Goal: Information Seeking & Learning: Learn about a topic

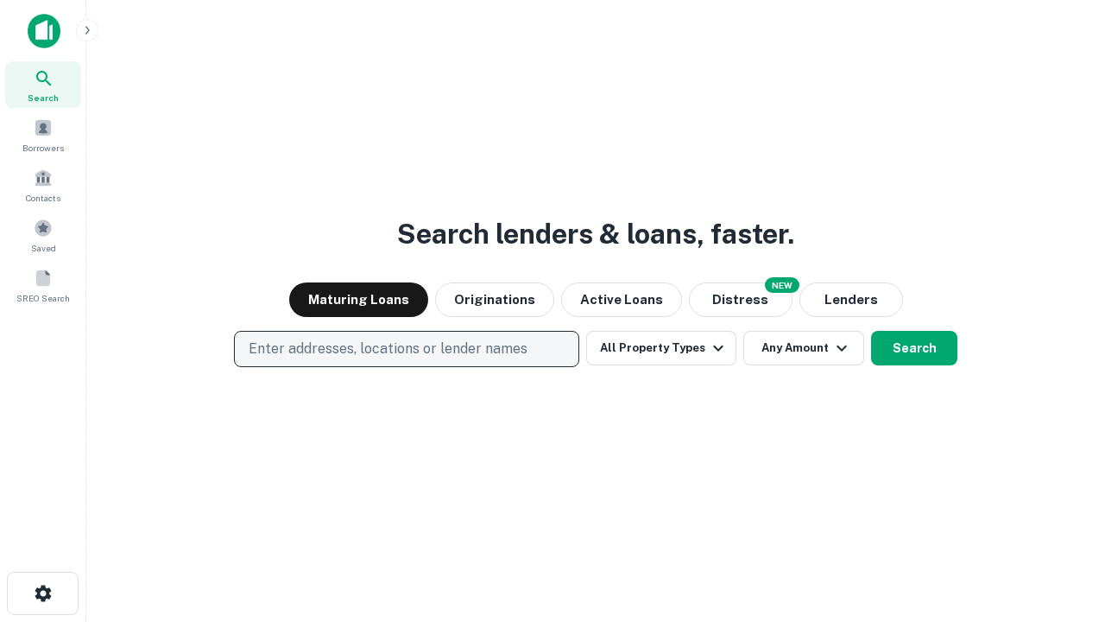
click at [406, 349] on p "Enter addresses, locations or lender names" at bounding box center [388, 349] width 279 height 21
type input "**********"
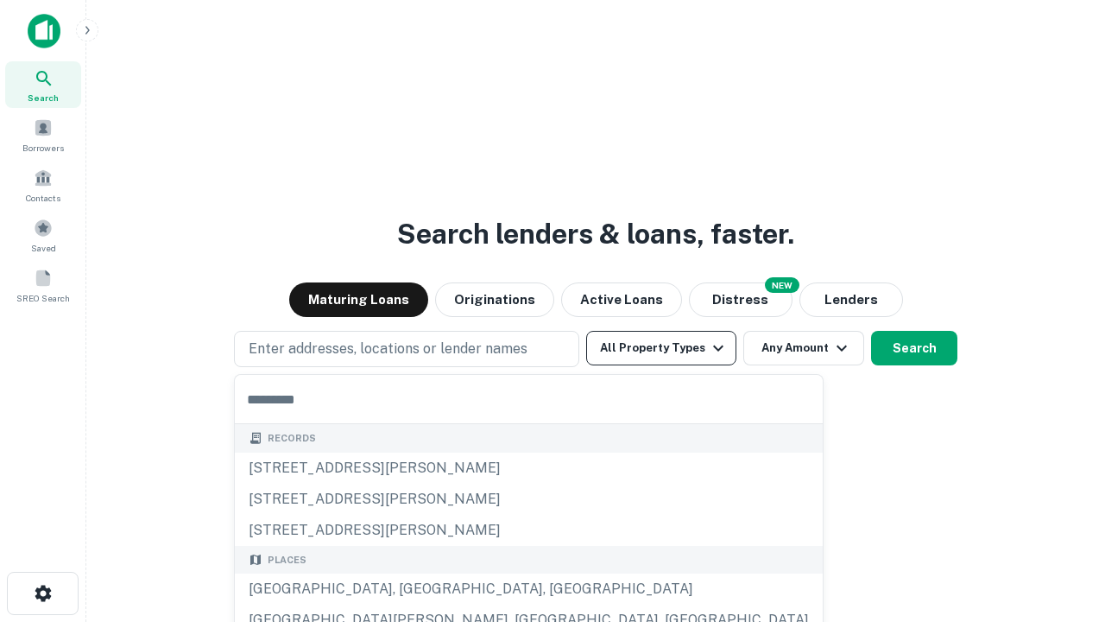
click at [661, 348] on button "All Property Types" at bounding box center [661, 348] width 150 height 35
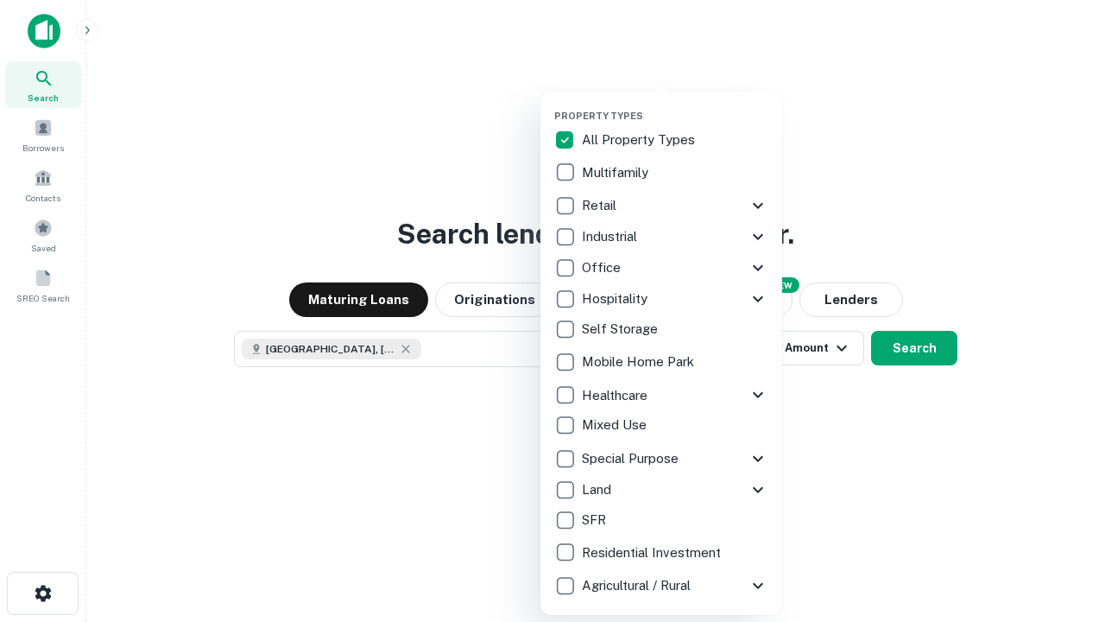
click at [675, 104] on button "button" at bounding box center [675, 104] width 242 height 1
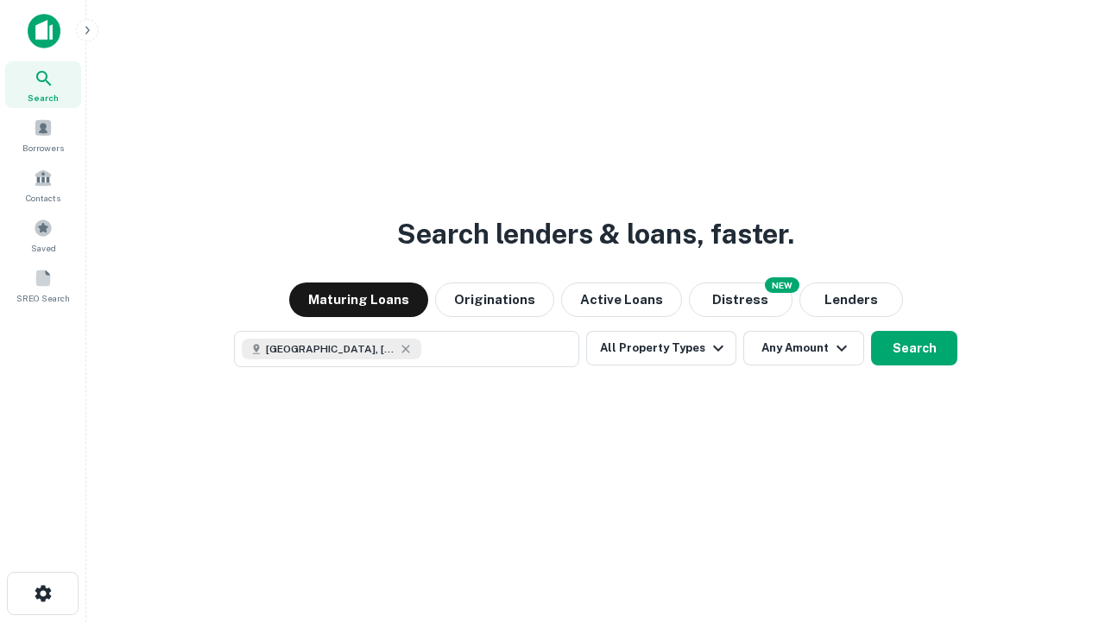
scroll to position [28, 0]
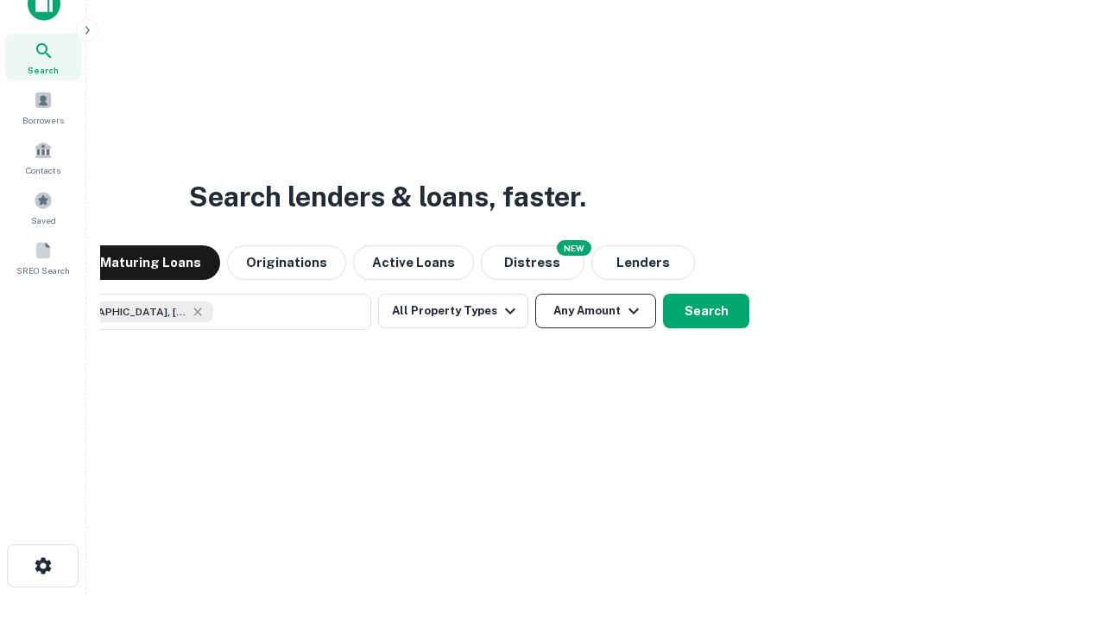
click at [535, 294] on button "Any Amount" at bounding box center [595, 311] width 121 height 35
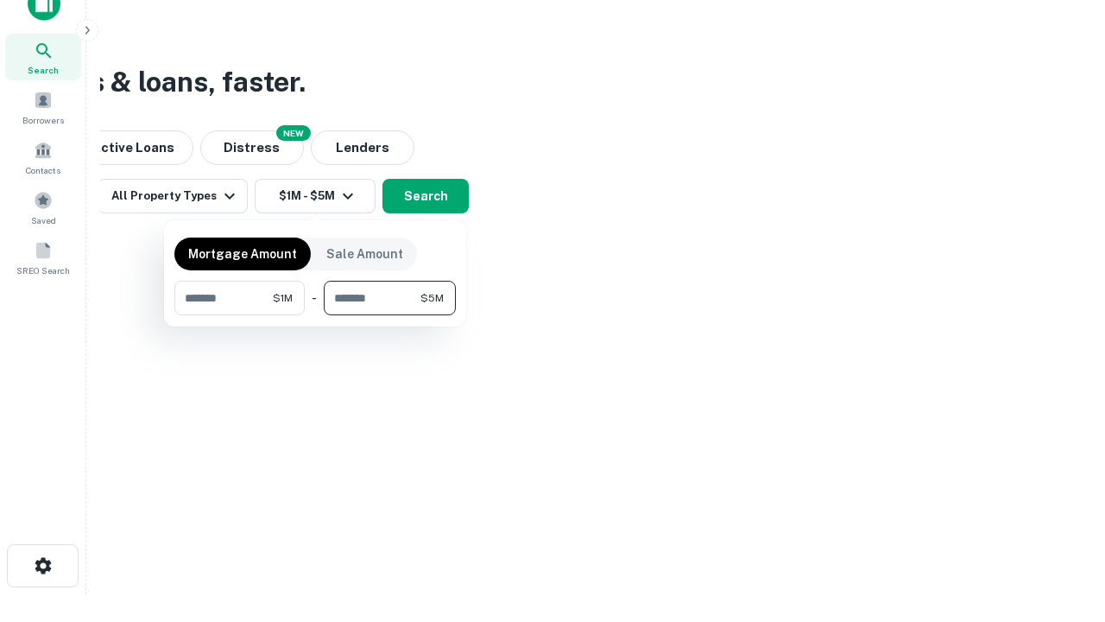
type input "*******"
click at [315, 315] on button "button" at bounding box center [315, 315] width 282 height 1
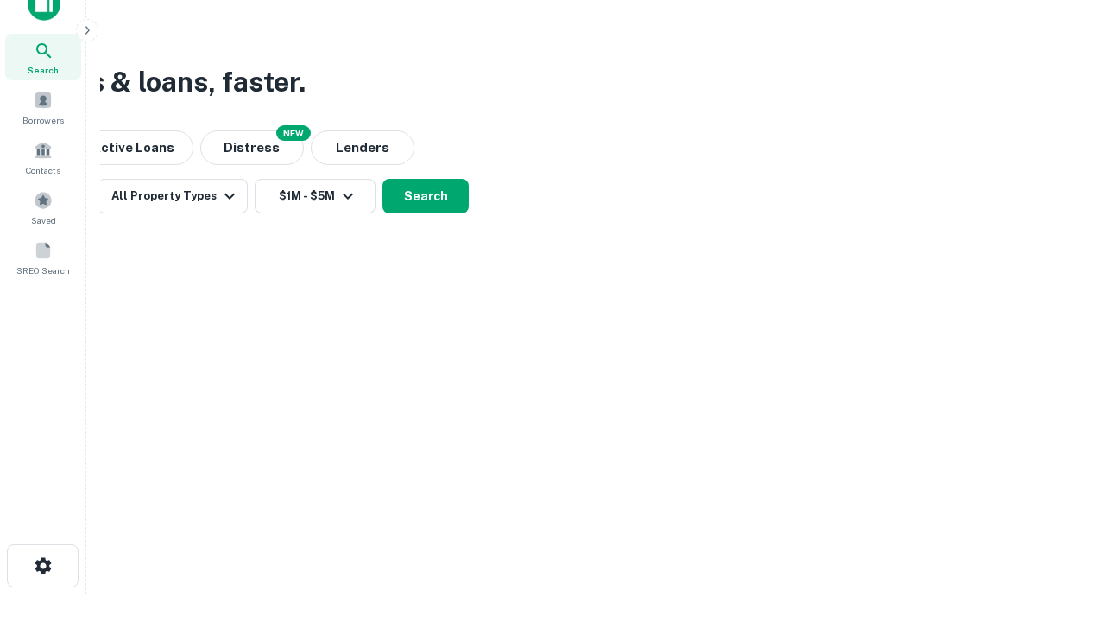
scroll to position [28, 0]
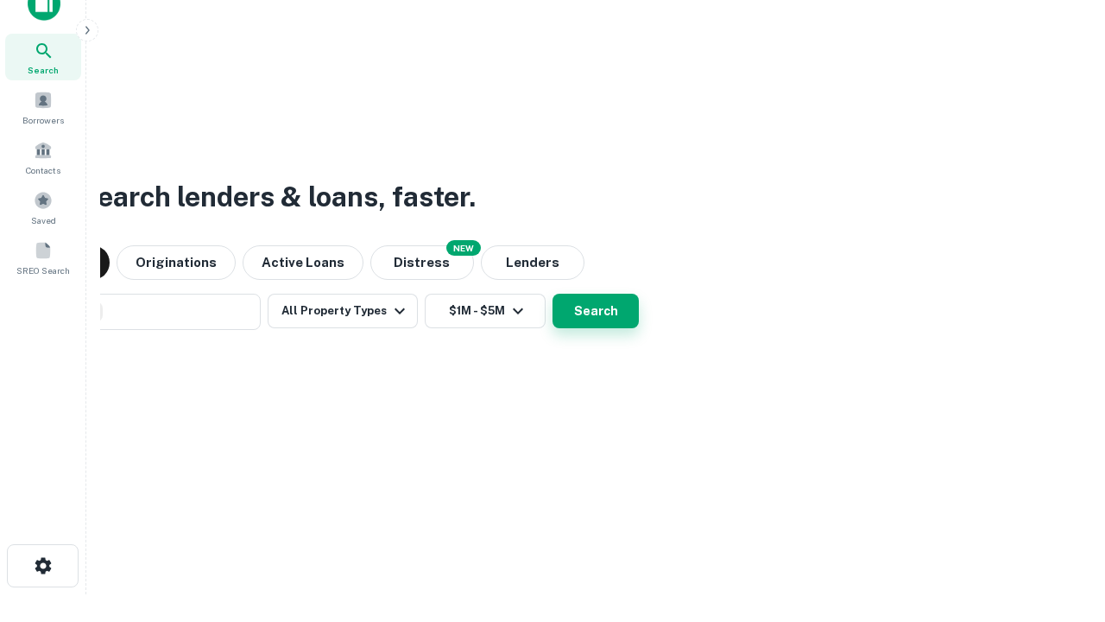
click at [553, 294] on button "Search" at bounding box center [596, 311] width 86 height 35
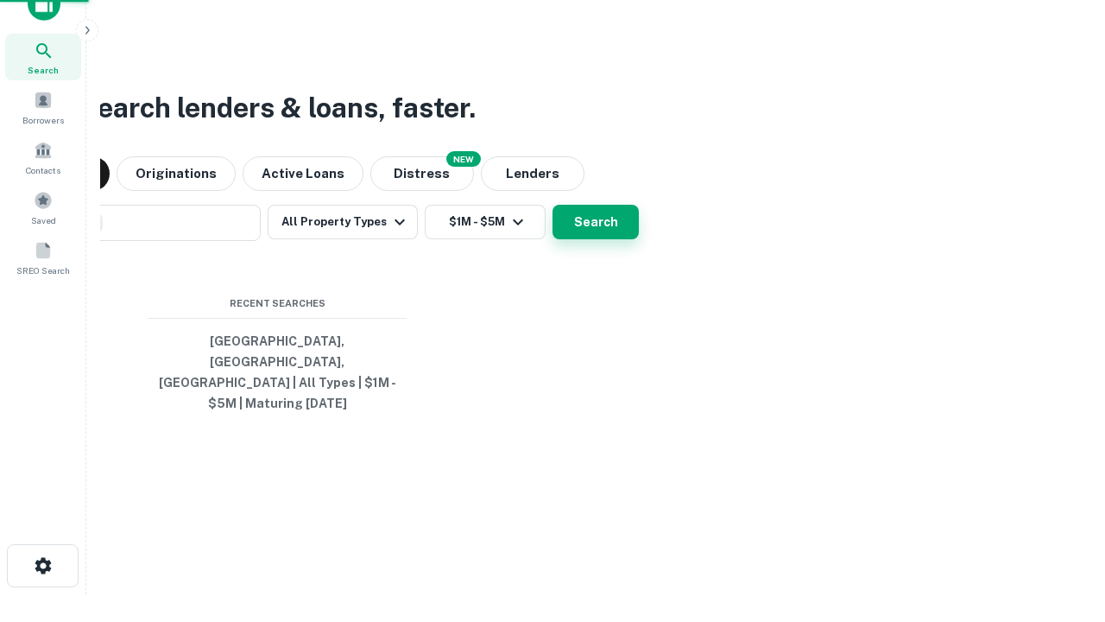
scroll to position [56, 489]
